Goal: Task Accomplishment & Management: Complete application form

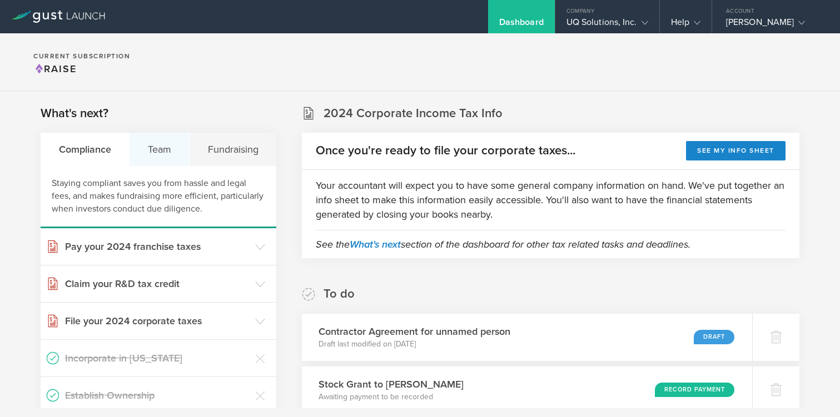
click at [155, 147] on div "Team" at bounding box center [160, 149] width 60 height 33
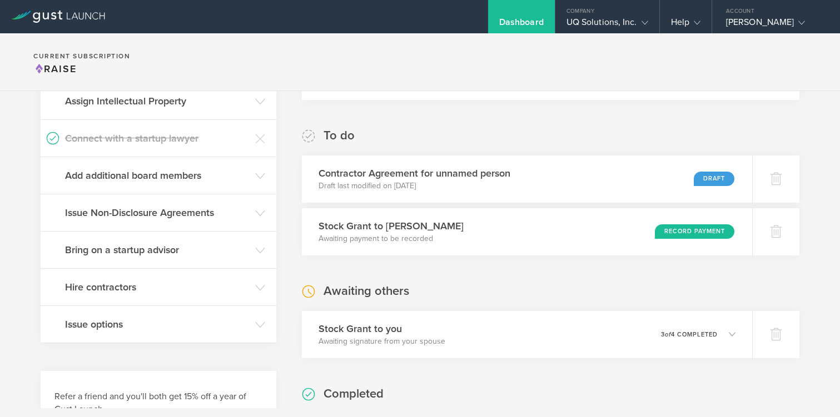
scroll to position [156, 0]
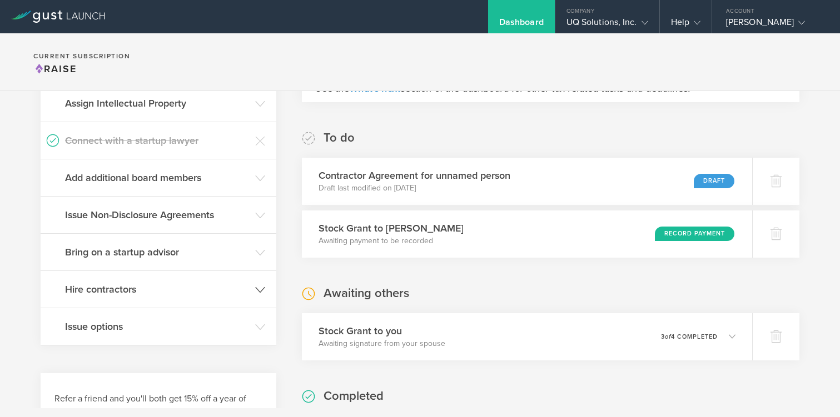
click at [139, 286] on h3 "Hire contractors" at bounding box center [157, 289] width 185 height 14
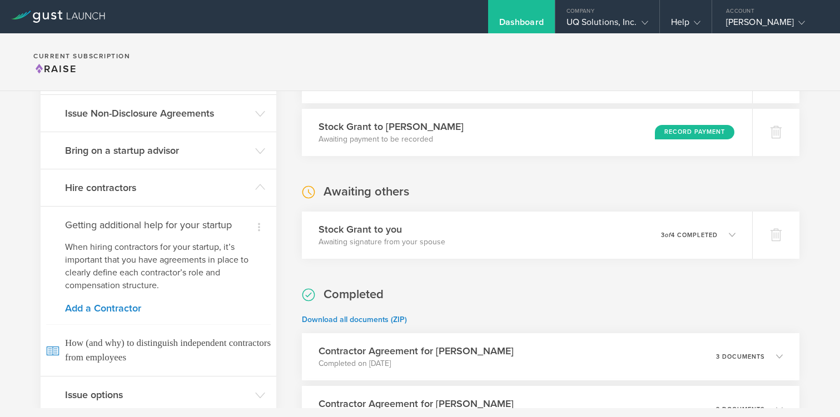
scroll to position [257, 0]
click at [107, 313] on link "Add a Contractor" at bounding box center [158, 309] width 187 height 10
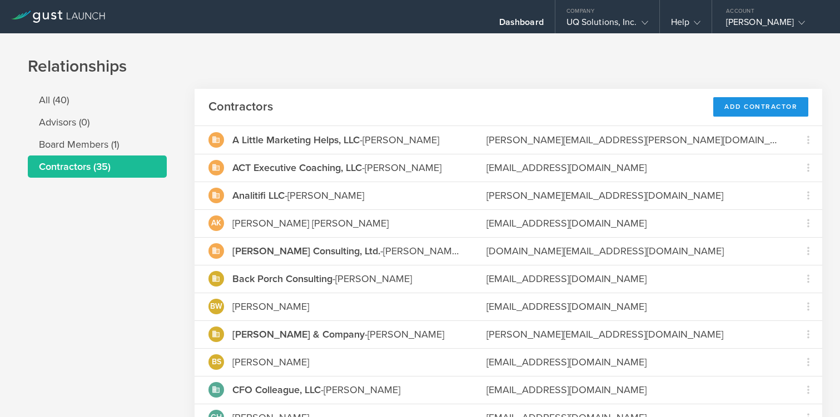
click at [745, 101] on div "Add Contractor" at bounding box center [760, 106] width 95 height 19
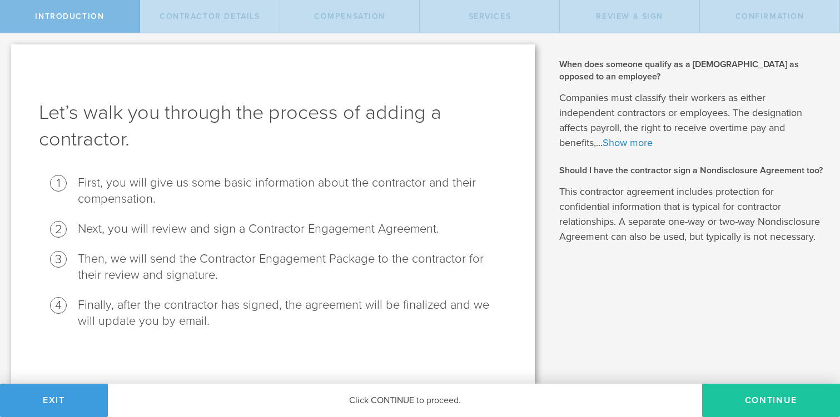
click at [745, 393] on button "Continue" at bounding box center [771, 400] width 138 height 33
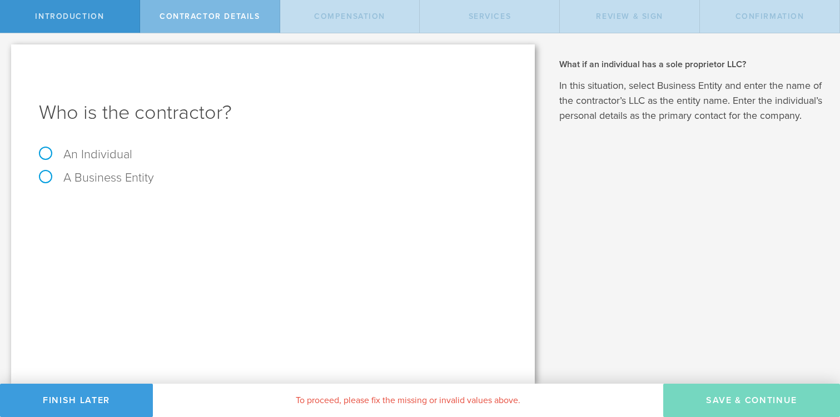
click at [87, 150] on label "An Individual" at bounding box center [85, 154] width 93 height 14
click at [7, 51] on input "An Individual" at bounding box center [3, 42] width 7 height 18
radio input "true"
click at [329, 213] on input "text" at bounding box center [314, 209] width 385 height 17
type input "[PERSON_NAME]"
